Goal: Information Seeking & Learning: Learn about a topic

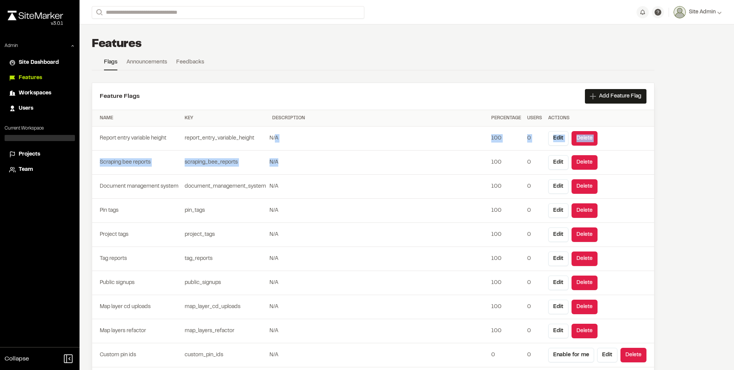
drag, startPoint x: 274, startPoint y: 139, endPoint x: 293, endPoint y: 173, distance: 39.4
click at [293, 174] on td "N/A" at bounding box center [378, 163] width 219 height 24
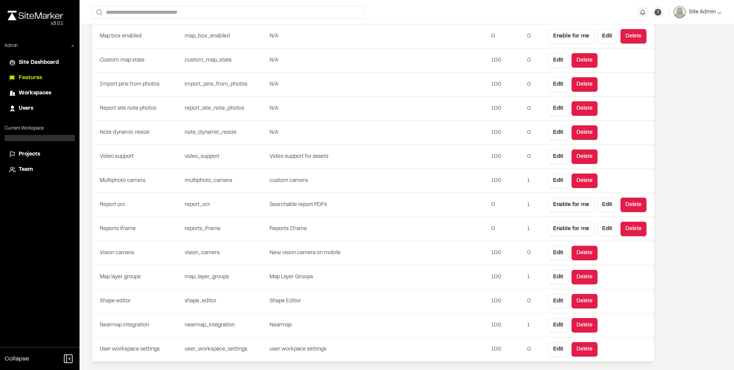
scroll to position [385, 0]
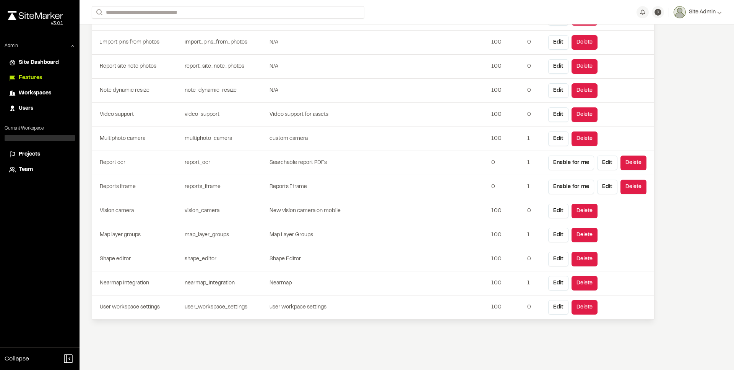
click at [47, 93] on span "Workspaces" at bounding box center [35, 93] width 33 height 8
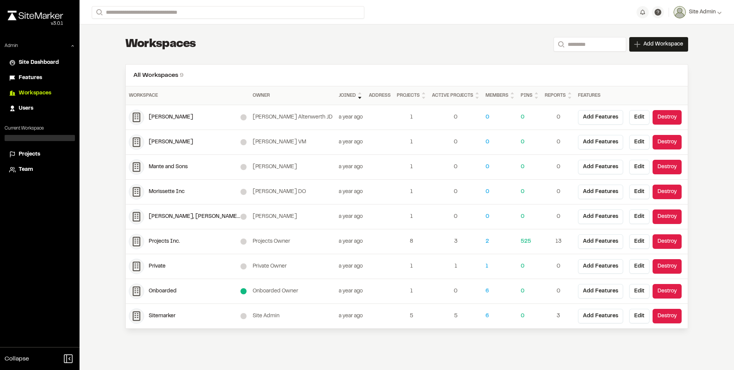
click at [46, 65] on span "Site Dashboard" at bounding box center [39, 63] width 40 height 8
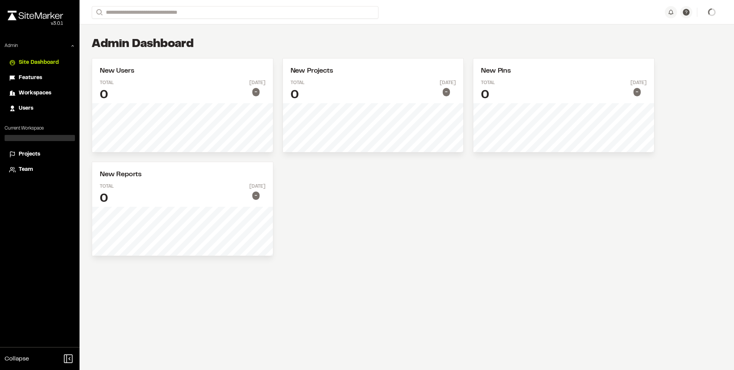
click at [43, 76] on div "Features" at bounding box center [45, 78] width 52 height 8
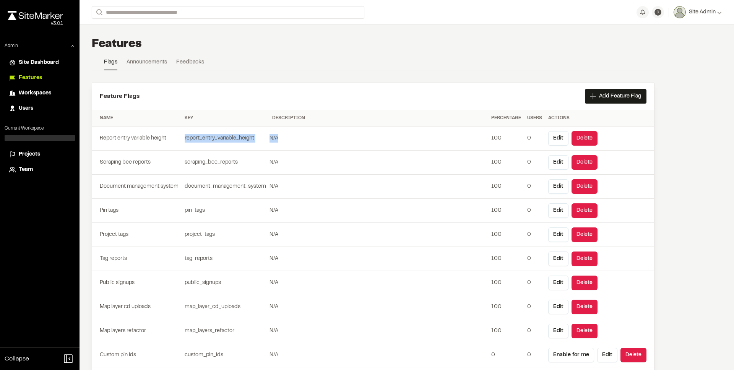
drag, startPoint x: 191, startPoint y: 138, endPoint x: 286, endPoint y: 141, distance: 95.2
click at [286, 141] on tr "Report entry variable height report_entry_variable_height N/A 100 0 Edit Delete" at bounding box center [373, 139] width 562 height 24
drag, startPoint x: 287, startPoint y: 141, endPoint x: 282, endPoint y: 141, distance: 4.6
click at [287, 141] on td "N/A" at bounding box center [378, 139] width 219 height 24
drag, startPoint x: 282, startPoint y: 141, endPoint x: 192, endPoint y: 138, distance: 90.3
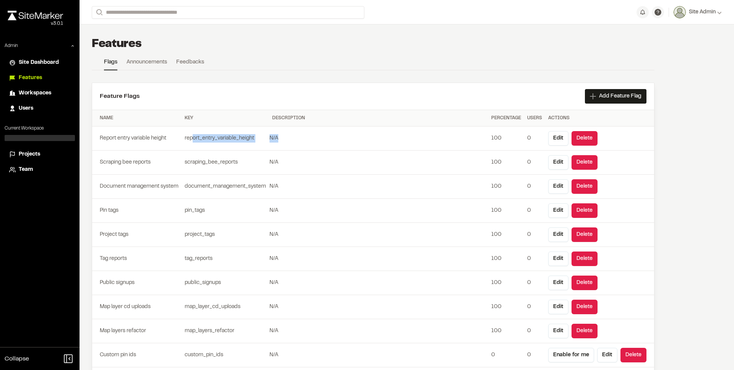
click at [192, 138] on tr "Report entry variable height report_entry_variable_height N/A 100 0 Edit Delete" at bounding box center [373, 139] width 562 height 24
click at [192, 138] on td "report_entry_variable_height" at bounding box center [226, 139] width 88 height 24
drag, startPoint x: 203, startPoint y: 139, endPoint x: 314, endPoint y: 140, distance: 111.7
click at [314, 140] on tr "Report entry variable height report_entry_variable_height N/A 100 0 Edit Delete" at bounding box center [373, 139] width 562 height 24
click at [314, 140] on td "N/A" at bounding box center [378, 139] width 219 height 24
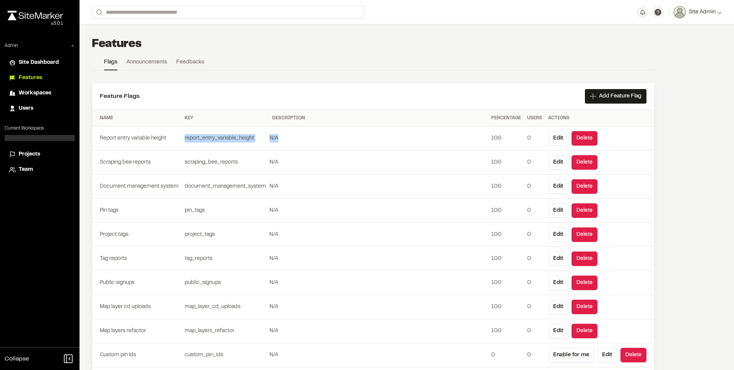
drag, startPoint x: 283, startPoint y: 141, endPoint x: 185, endPoint y: 141, distance: 98.3
click at [185, 141] on tr "Report entry variable height report_entry_variable_height N/A 100 0 Edit Delete" at bounding box center [373, 139] width 562 height 24
click at [185, 141] on td "report_entry_variable_height" at bounding box center [226, 139] width 88 height 24
drag, startPoint x: 185, startPoint y: 141, endPoint x: 321, endPoint y: 141, distance: 136.1
click at [321, 141] on tr "Report entry variable height report_entry_variable_height N/A 100 0 Edit Delete" at bounding box center [373, 139] width 562 height 24
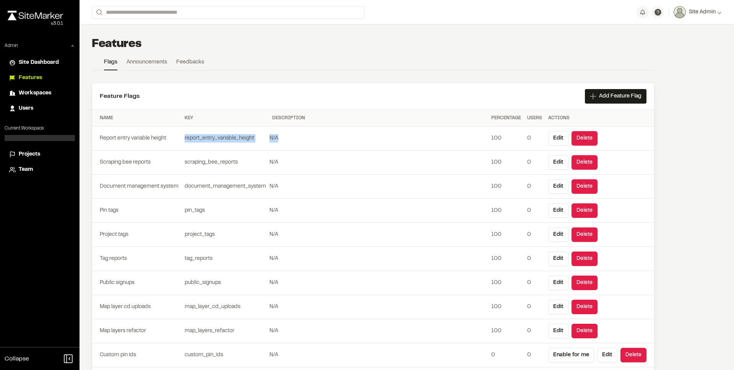
click at [321, 141] on td "N/A" at bounding box center [378, 139] width 219 height 24
